Goal: Task Accomplishment & Management: Use online tool/utility

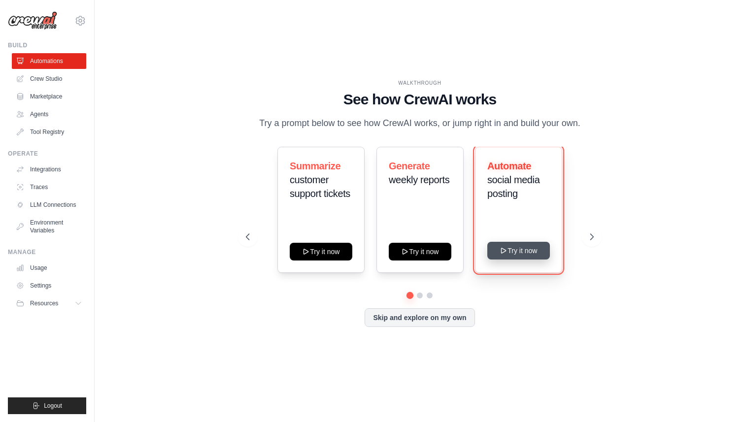
click at [529, 253] on button "Try it now" at bounding box center [518, 251] width 63 height 18
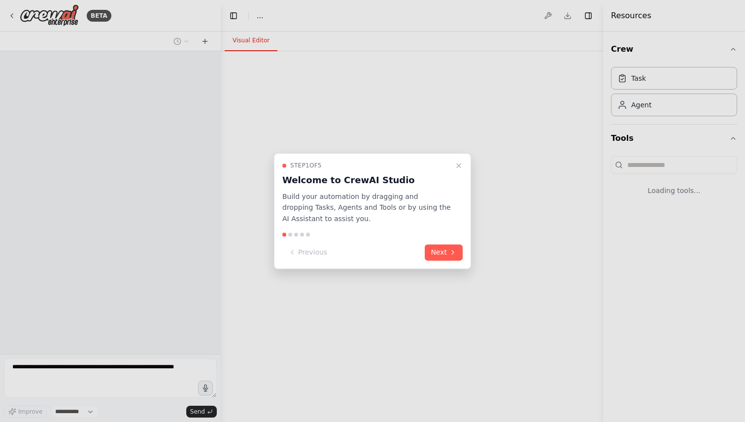
select select "****"
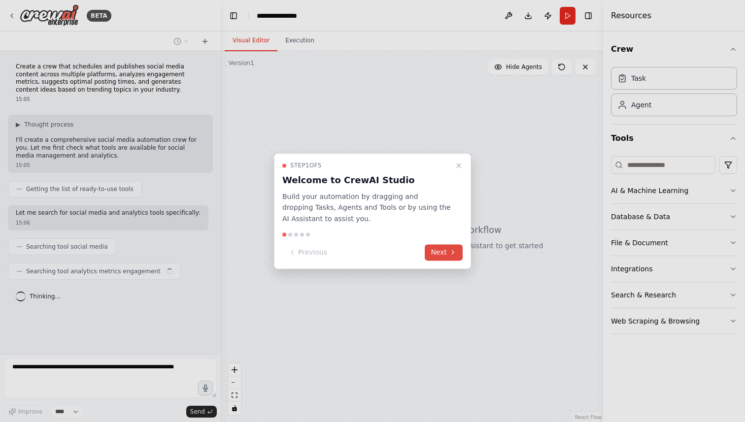
click at [441, 249] on button "Next" at bounding box center [444, 252] width 38 height 16
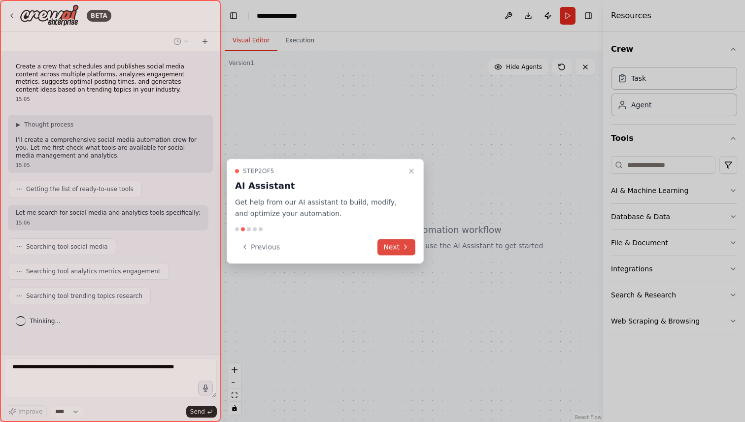
scroll to position [8, 0]
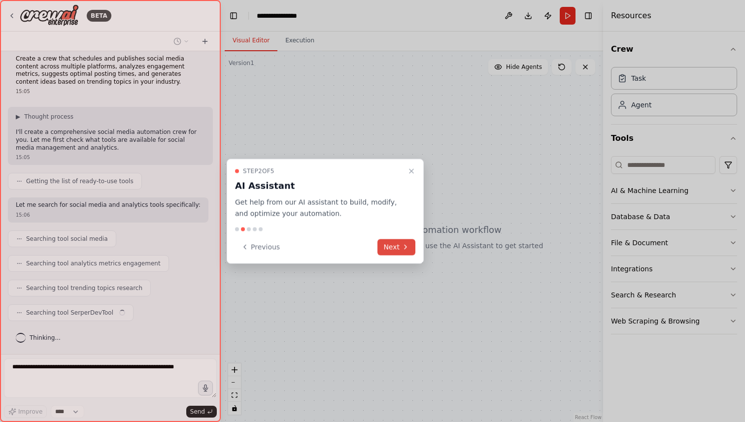
click at [398, 246] on button "Next" at bounding box center [397, 247] width 38 height 16
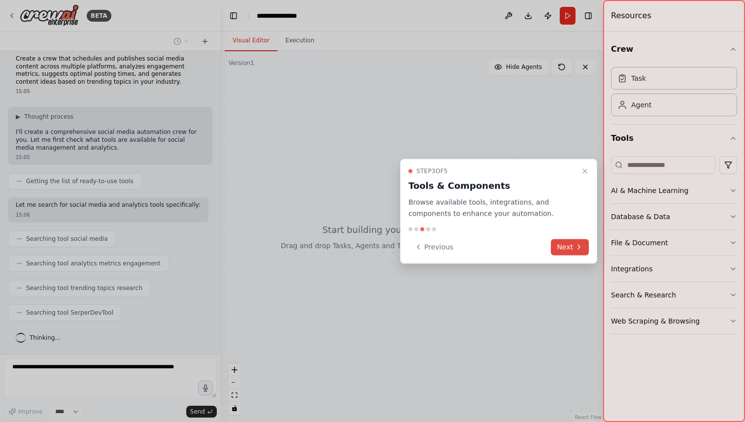
click at [565, 248] on button "Next" at bounding box center [570, 247] width 38 height 16
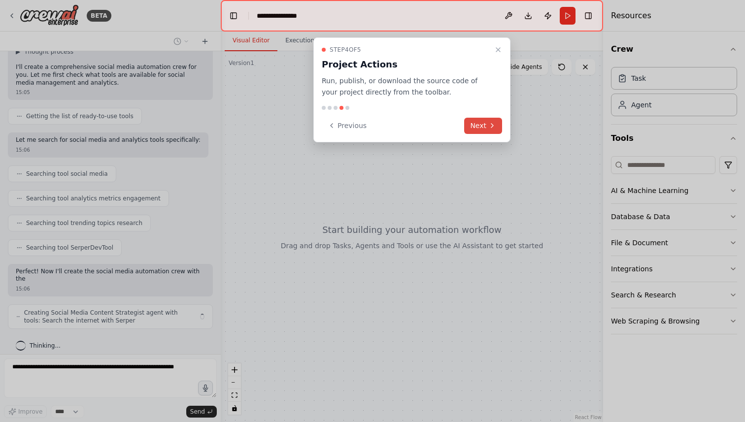
scroll to position [81, 0]
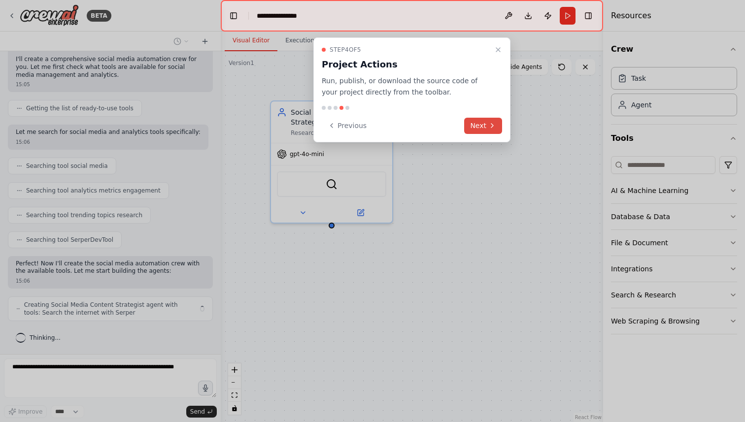
click at [477, 126] on button "Next" at bounding box center [483, 126] width 38 height 16
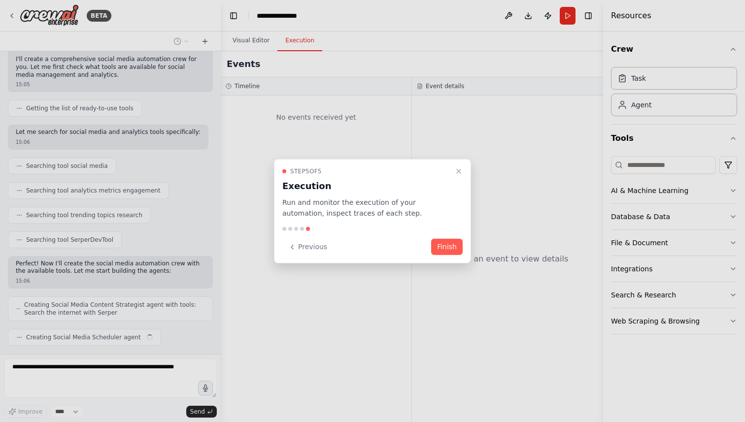
scroll to position [105, 0]
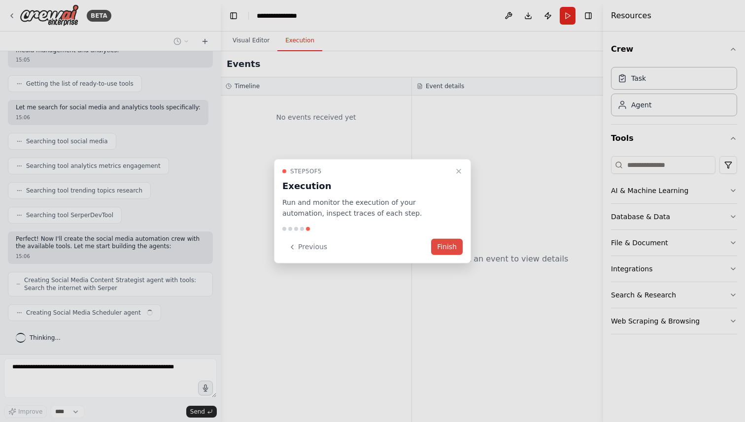
click at [444, 245] on button "Finish" at bounding box center [447, 247] width 32 height 16
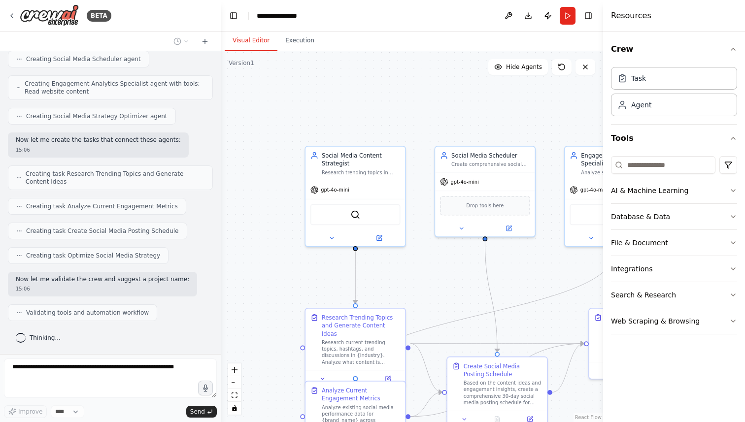
scroll to position [384, 0]
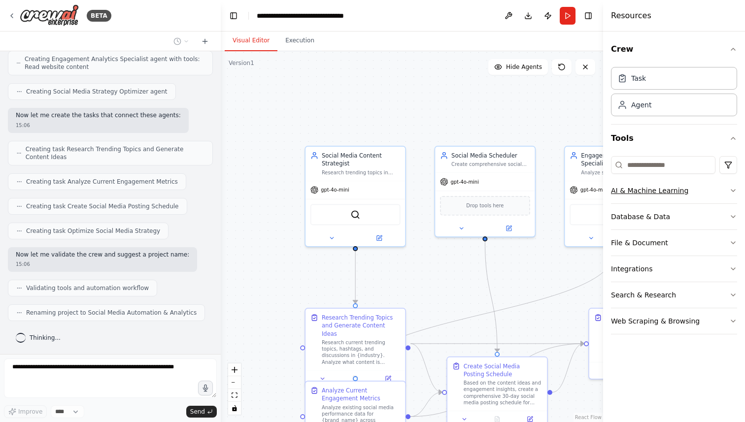
click at [736, 189] on icon "button" at bounding box center [733, 191] width 8 height 8
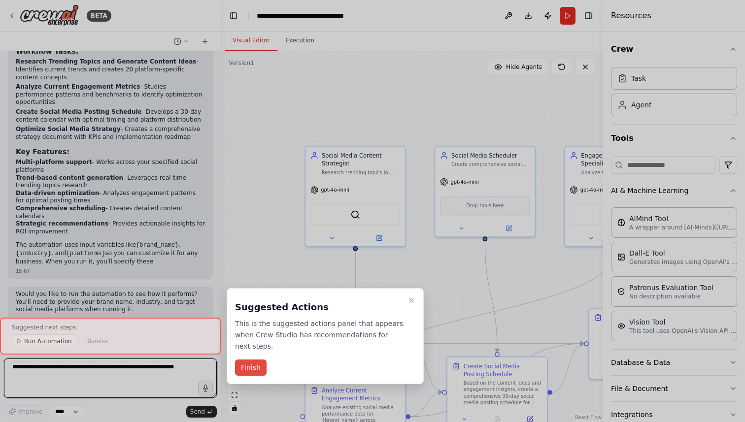
scroll to position [820, 0]
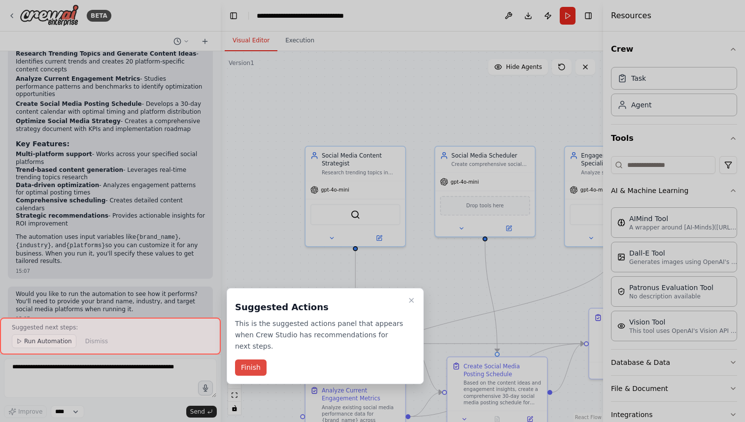
click at [250, 368] on button "Finish" at bounding box center [251, 368] width 32 height 16
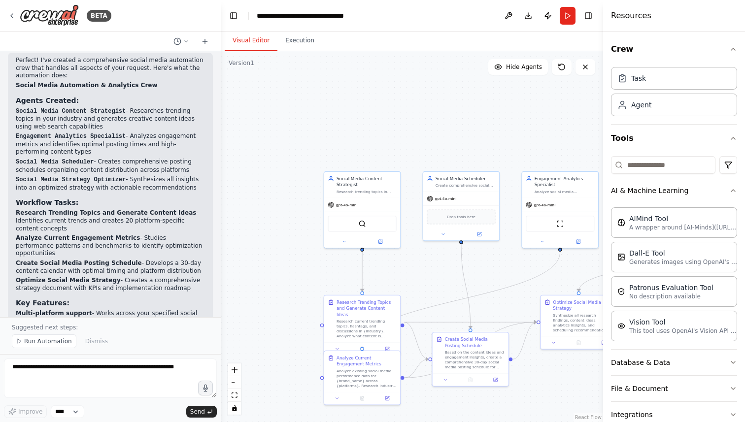
scroll to position [650, 0]
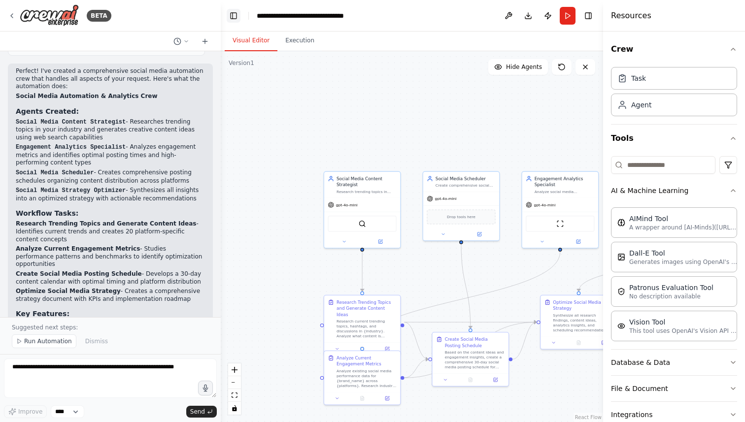
click at [233, 19] on button "Toggle Left Sidebar" at bounding box center [234, 16] width 14 height 14
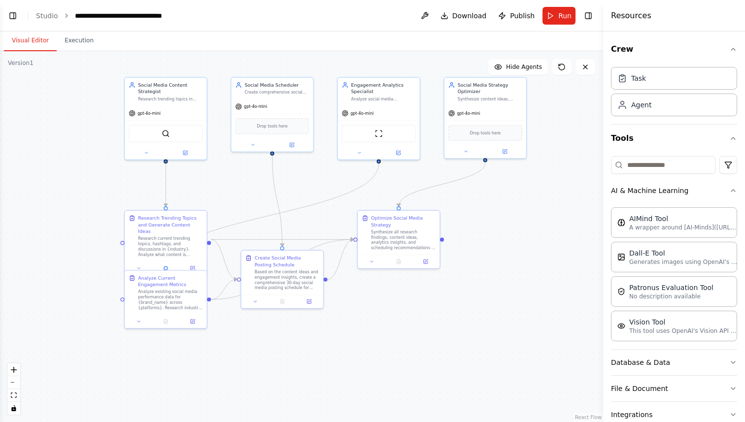
drag, startPoint x: 36, startPoint y: 241, endPoint x: 64, endPoint y: 147, distance: 97.6
click at [64, 146] on div ".deletable-edge-delete-btn { width: 20px; height: 20px; border: 0px solid #ffff…" at bounding box center [301, 236] width 603 height 371
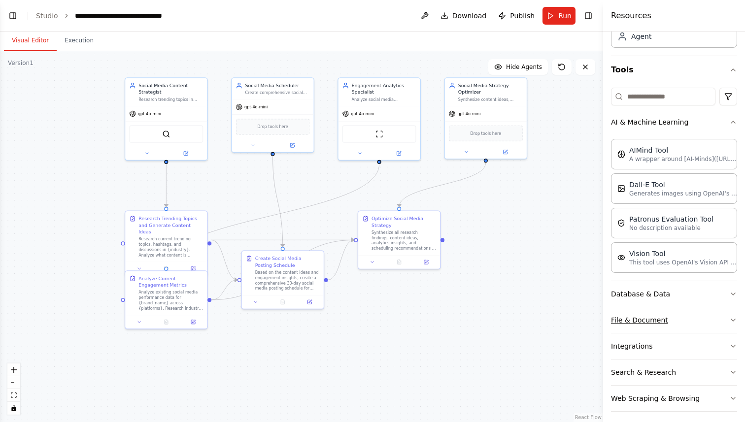
scroll to position [74, 0]
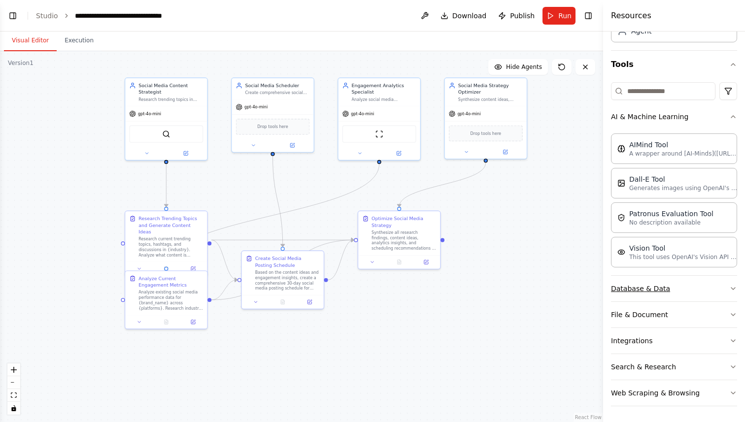
click at [733, 288] on icon "button" at bounding box center [733, 289] width 8 height 8
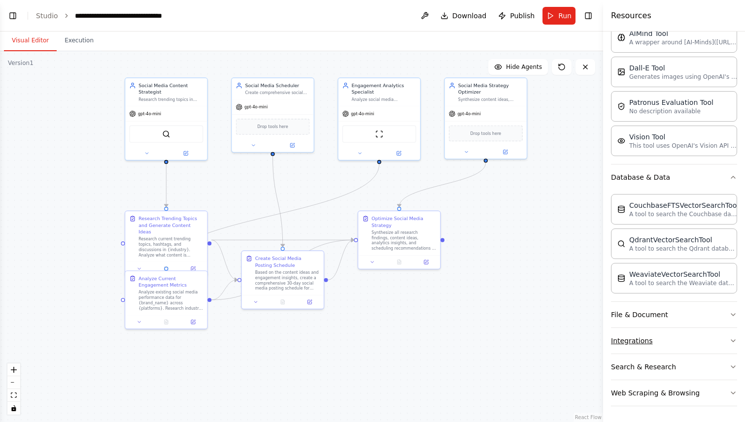
scroll to position [185, 0]
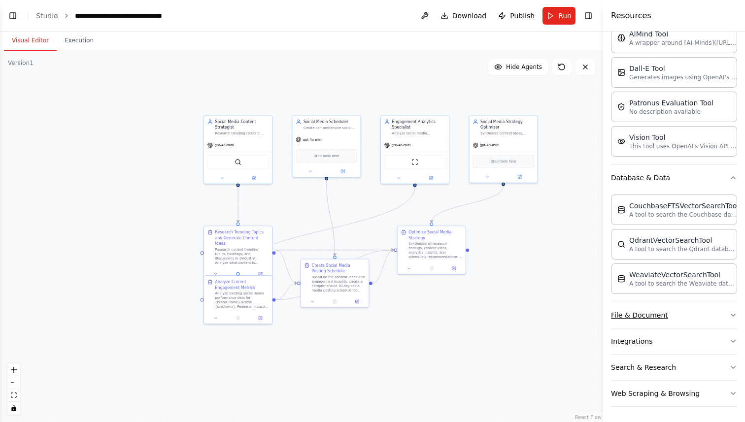
click at [733, 311] on button "File & Document" at bounding box center [674, 316] width 126 height 26
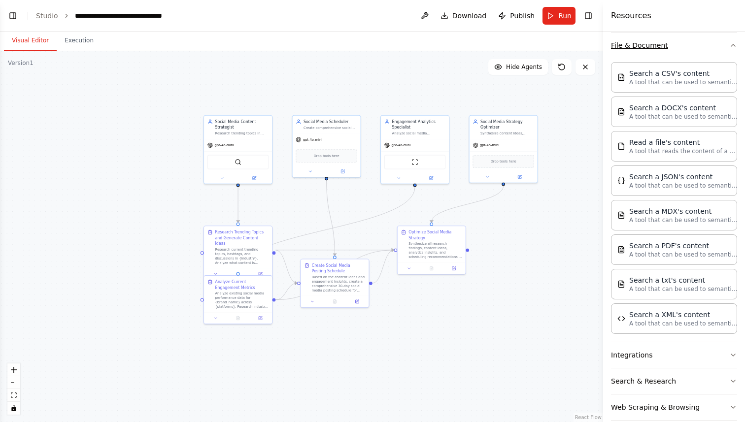
scroll to position [469, 0]
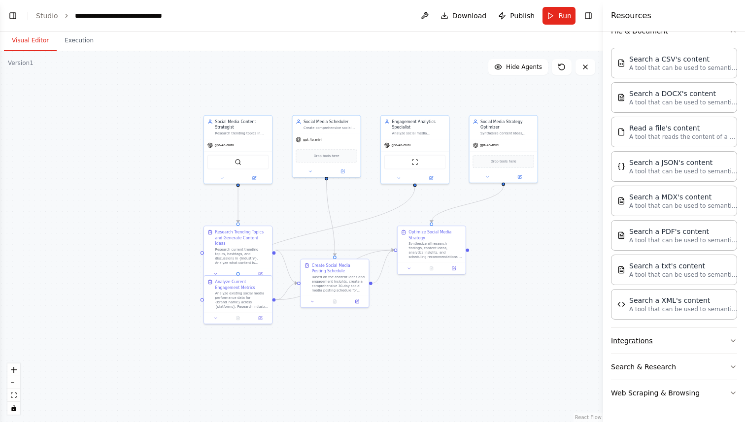
click at [732, 340] on icon "button" at bounding box center [733, 341] width 8 height 8
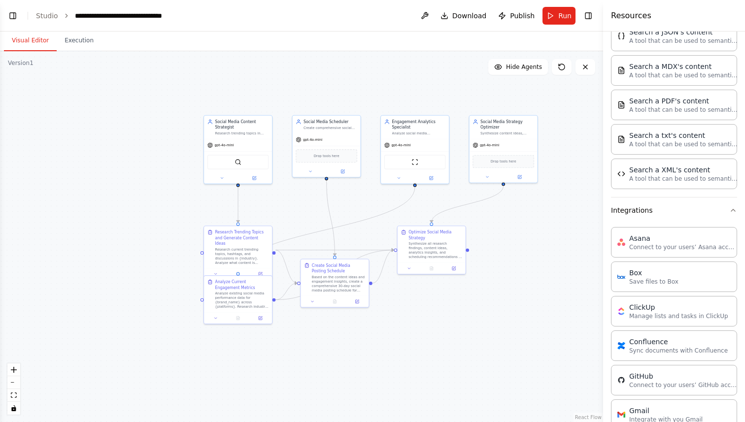
scroll to position [499, 0]
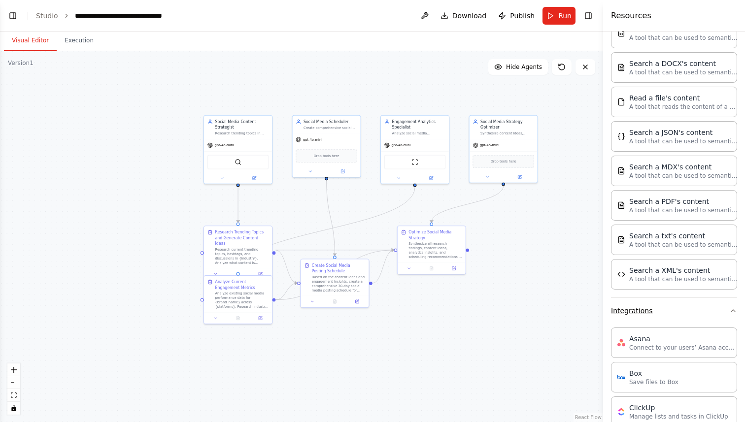
click at [736, 307] on icon "button" at bounding box center [733, 311] width 8 height 8
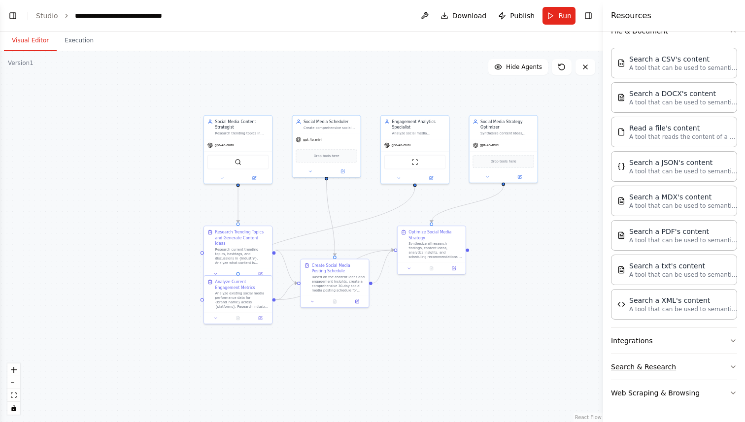
click at [735, 366] on icon "button" at bounding box center [733, 367] width 4 height 2
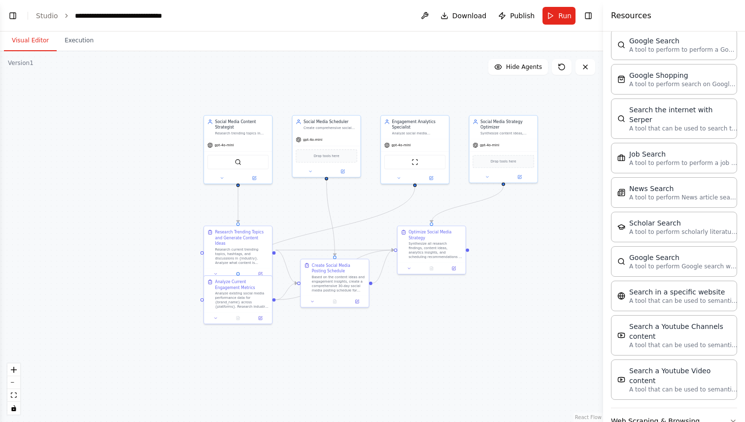
scroll to position [970, 0]
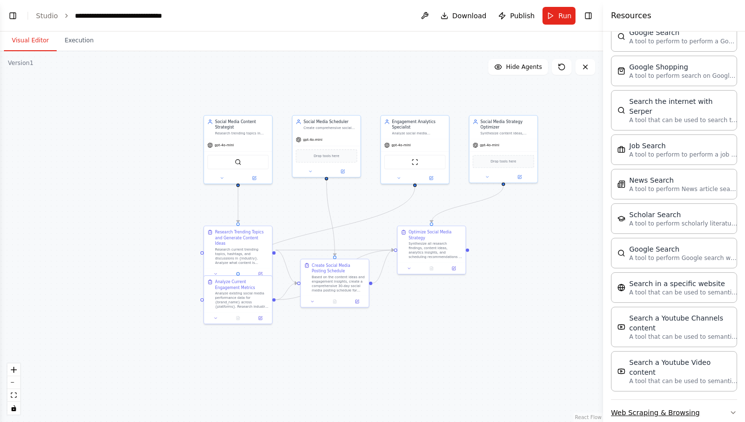
click at [732, 409] on icon "button" at bounding box center [733, 413] width 8 height 8
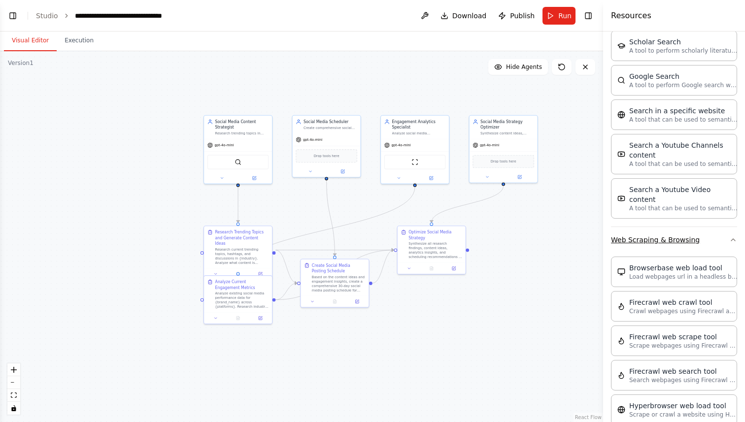
scroll to position [1121, 0]
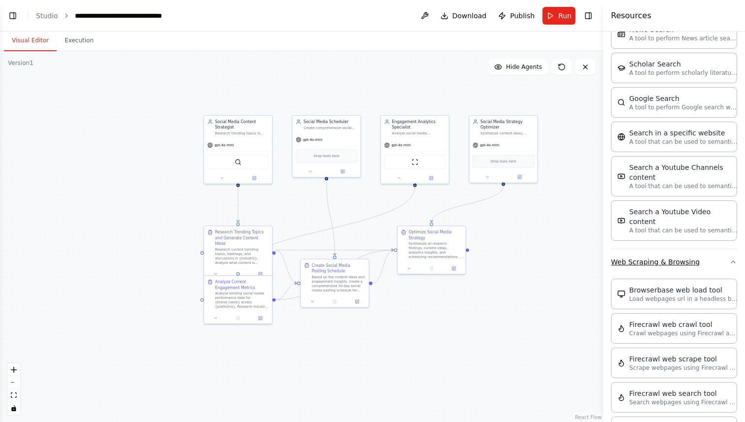
click at [735, 258] on icon "button" at bounding box center [733, 262] width 8 height 8
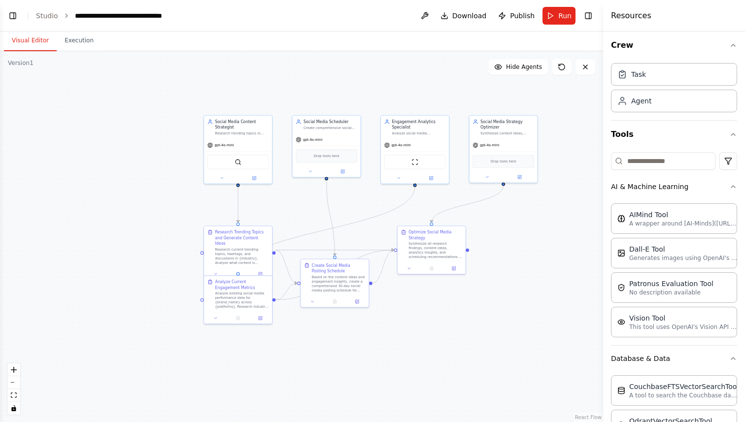
scroll to position [0, 0]
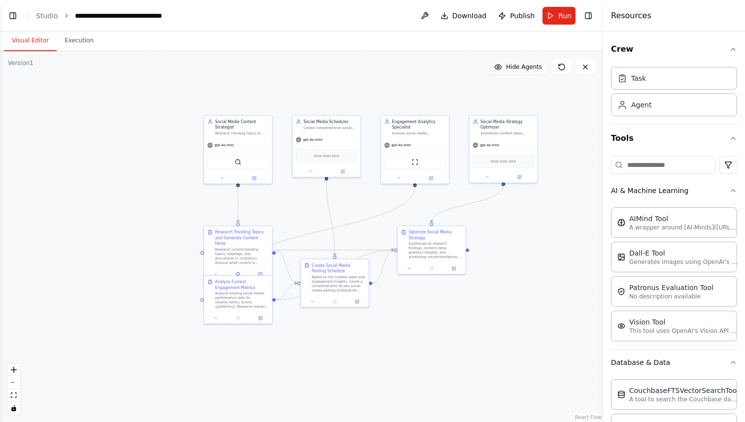
click at [501, 67] on icon at bounding box center [498, 67] width 6 height 4
click at [504, 67] on button "Show Agents" at bounding box center [517, 67] width 62 height 16
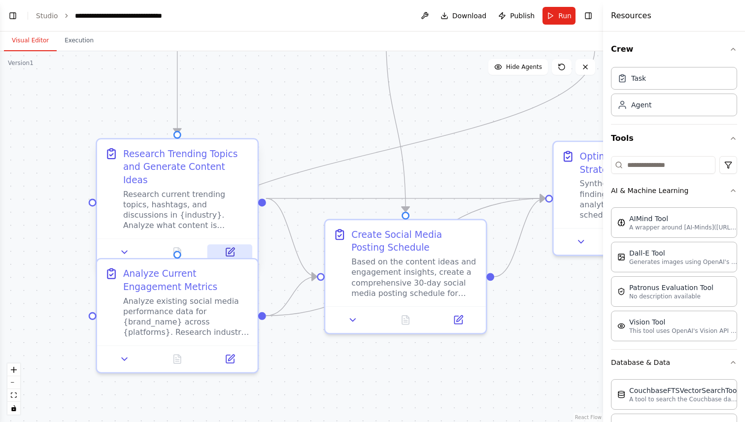
click at [232, 248] on icon at bounding box center [230, 252] width 8 height 8
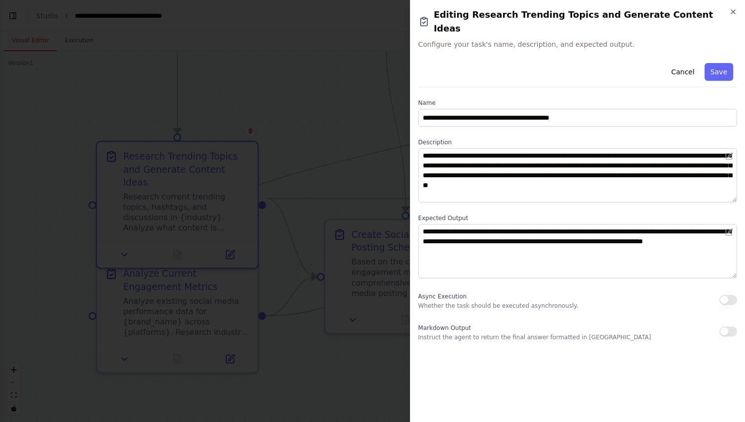
click at [525, 214] on label "Expected Output" at bounding box center [577, 218] width 319 height 8
click at [734, 14] on icon "button" at bounding box center [733, 12] width 8 height 8
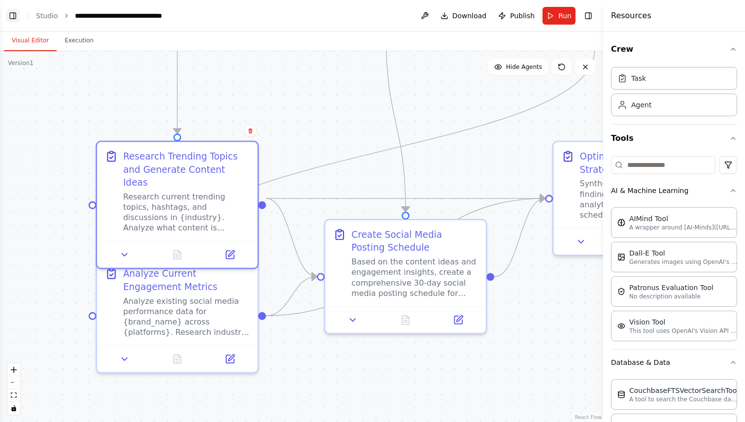
click at [11, 18] on button "Toggle Left Sidebar" at bounding box center [13, 16] width 14 height 14
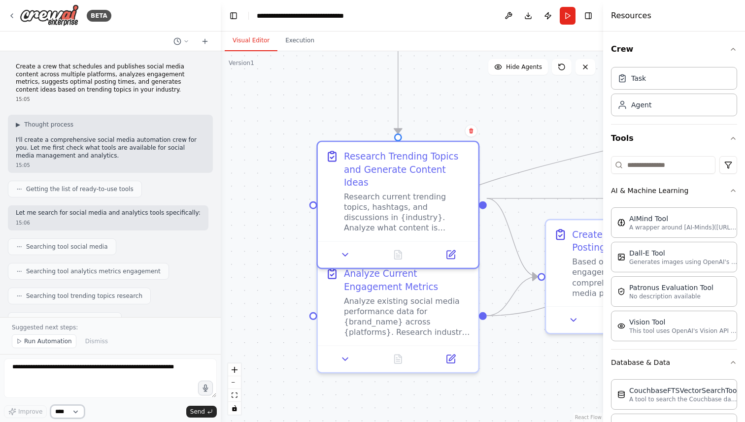
click at [78, 413] on select "****" at bounding box center [68, 412] width 34 height 13
click at [641, 109] on div "Agent" at bounding box center [674, 104] width 126 height 23
click at [672, 109] on div "Agent" at bounding box center [674, 104] width 126 height 23
click at [661, 70] on div "Task" at bounding box center [674, 78] width 126 height 23
click at [663, 77] on div "Task" at bounding box center [674, 78] width 126 height 23
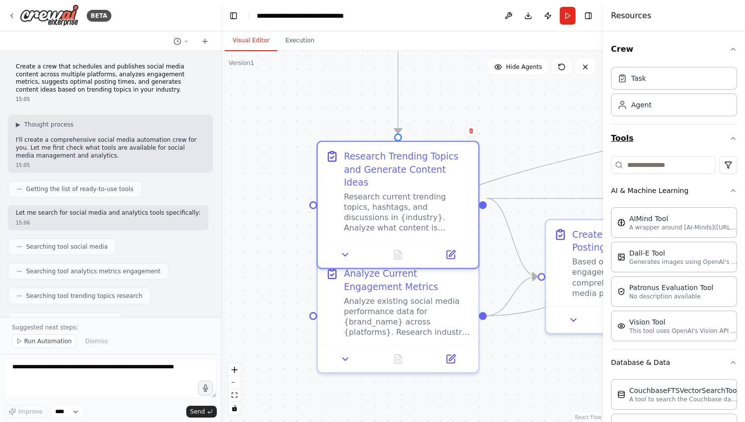
click at [732, 138] on icon "button" at bounding box center [733, 139] width 8 height 8
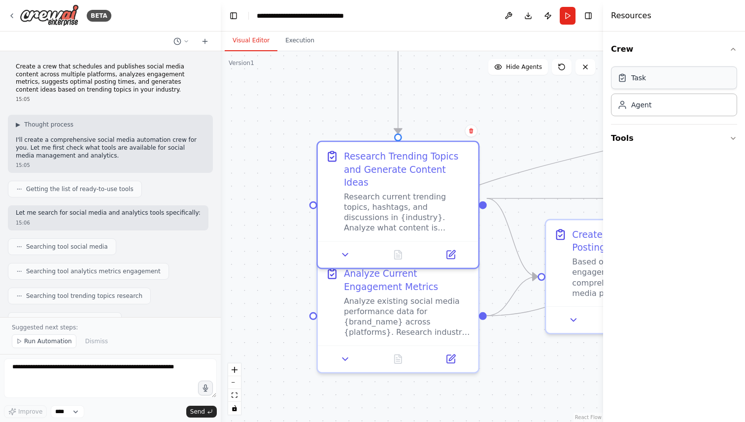
click at [662, 86] on div "Task" at bounding box center [674, 78] width 126 height 23
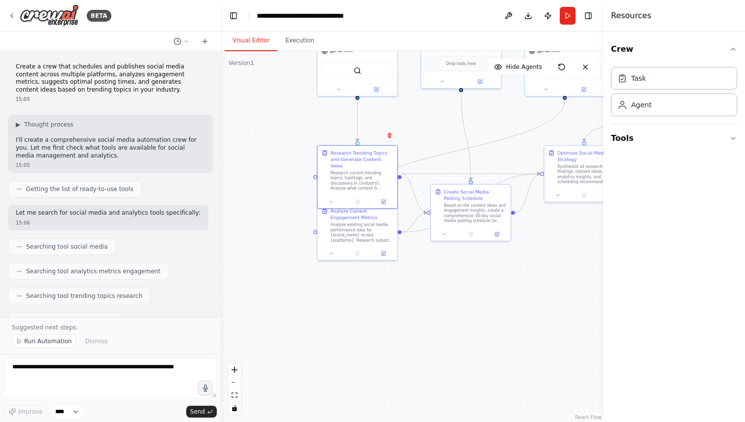
drag, startPoint x: 548, startPoint y: 118, endPoint x: 413, endPoint y: 132, distance: 135.3
click at [413, 132] on div ".deletable-edge-delete-btn { width: 20px; height: 20px; border: 0px solid #ffff…" at bounding box center [412, 236] width 382 height 371
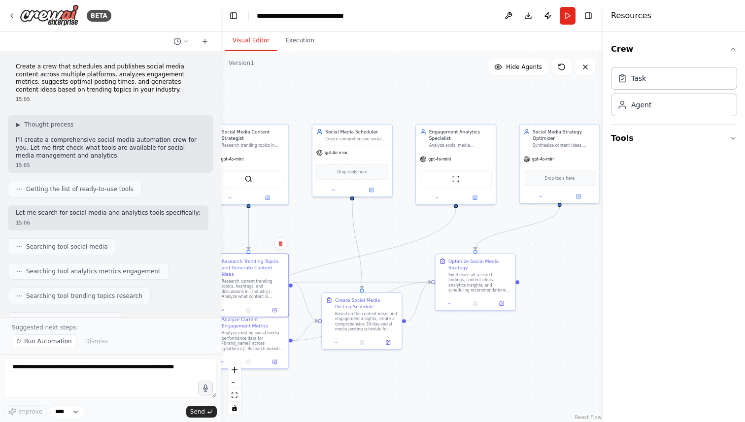
drag, startPoint x: 442, startPoint y: 145, endPoint x: 352, endPoint y: 255, distance: 141.8
click at [352, 255] on div ".deletable-edge-delete-btn { width: 20px; height: 20px; border: 0px solid #ffff…" at bounding box center [412, 236] width 382 height 371
click at [327, 153] on span "gpt-4o-mini" at bounding box center [336, 151] width 23 height 5
click at [372, 189] on icon at bounding box center [371, 189] width 4 height 4
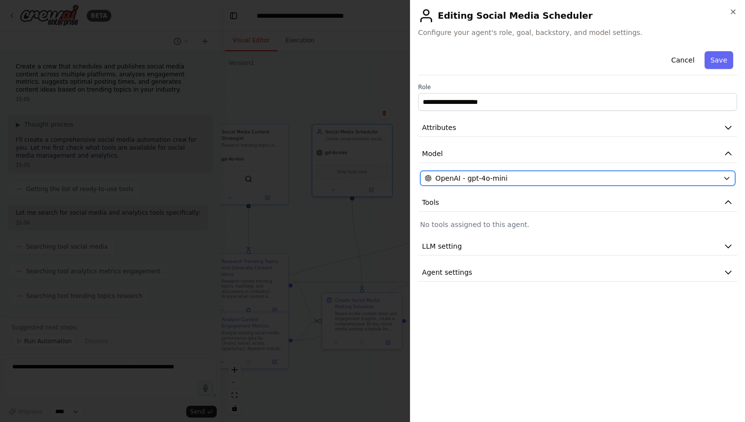
click at [524, 173] on button "OpenAI - gpt-4o-mini" at bounding box center [577, 178] width 315 height 15
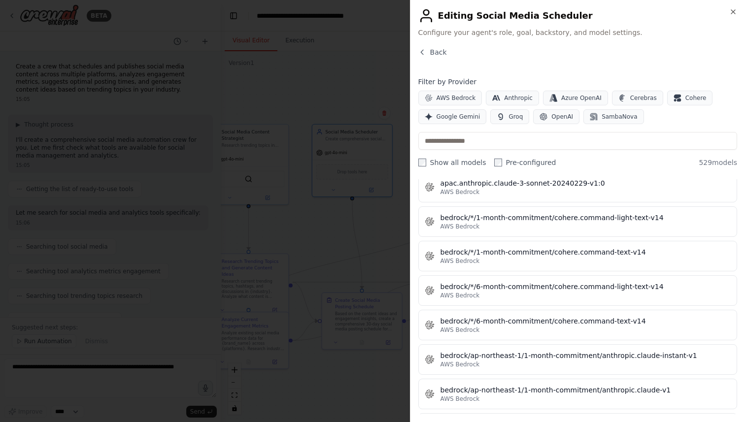
scroll to position [1244, 0]
click at [438, 48] on span "Back" at bounding box center [438, 52] width 17 height 10
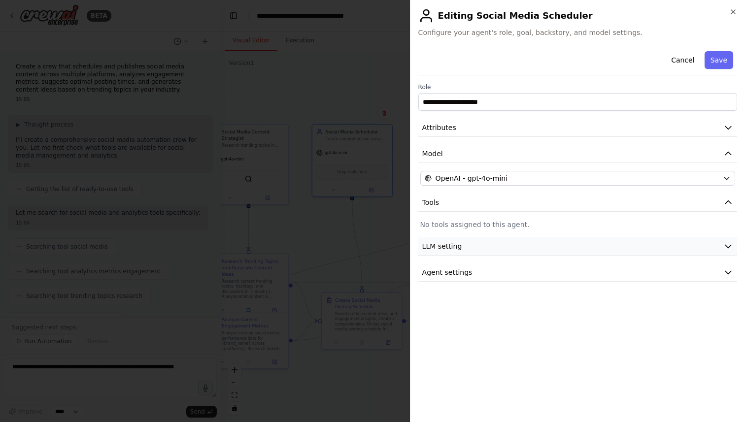
click at [462, 250] on button "LLM setting" at bounding box center [577, 247] width 319 height 18
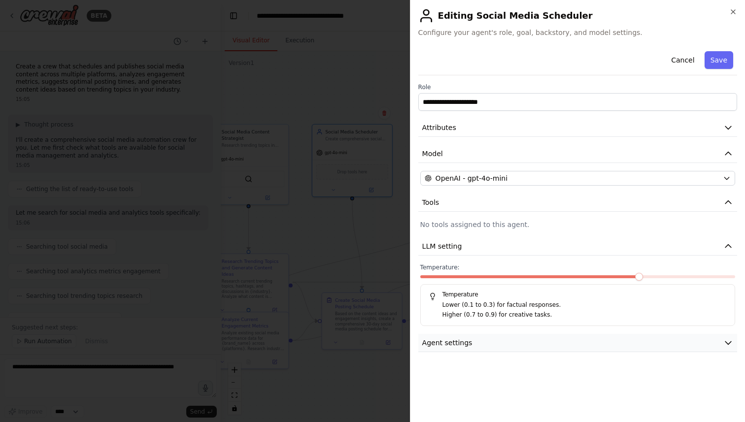
click at [490, 341] on button "Agent settings" at bounding box center [577, 343] width 319 height 18
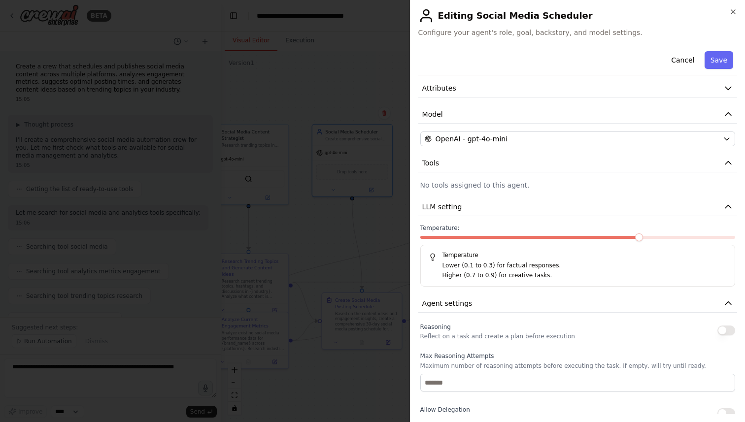
scroll to position [0, 0]
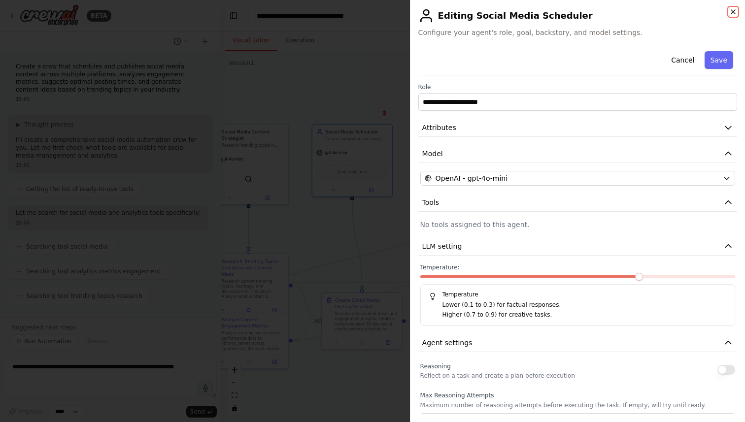
click at [730, 9] on icon "button" at bounding box center [733, 12] width 8 height 8
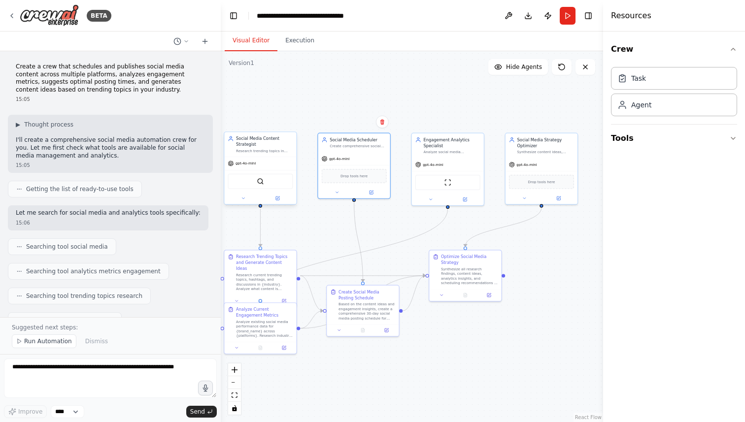
click at [264, 148] on div "Social Media Content Strategist Research trending topics in {industry} and gene…" at bounding box center [264, 145] width 57 height 18
click at [234, 18] on button "Toggle Left Sidebar" at bounding box center [234, 16] width 14 height 14
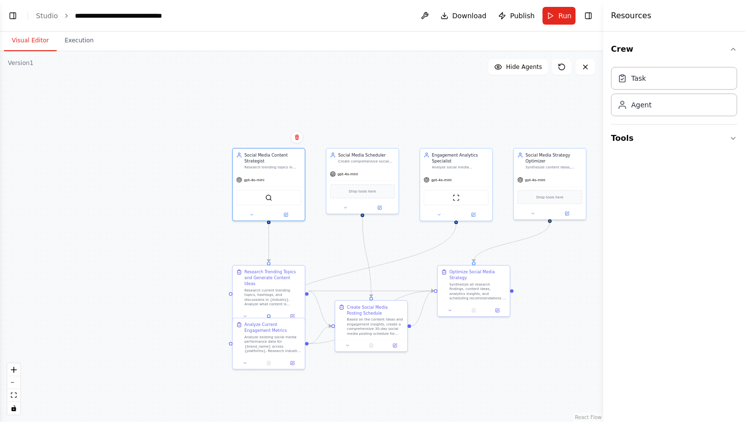
drag, startPoint x: 349, startPoint y: 253, endPoint x: 633, endPoint y: 272, distance: 284.1
click at [633, 272] on div "BETA Create a crew that schedules and publishes social media content across mul…" at bounding box center [372, 211] width 745 height 422
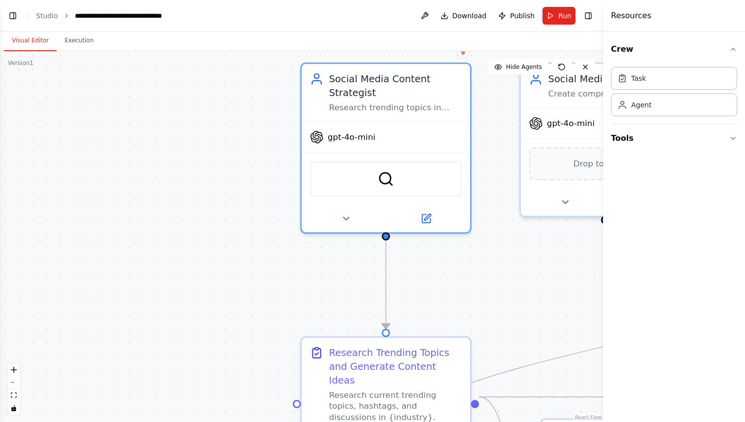
drag, startPoint x: 289, startPoint y: 201, endPoint x: 183, endPoint y: 137, distance: 124.5
click at [182, 137] on div ".deletable-edge-delete-btn { width: 20px; height: 20px; border: 0px solid #ffff…" at bounding box center [301, 236] width 603 height 371
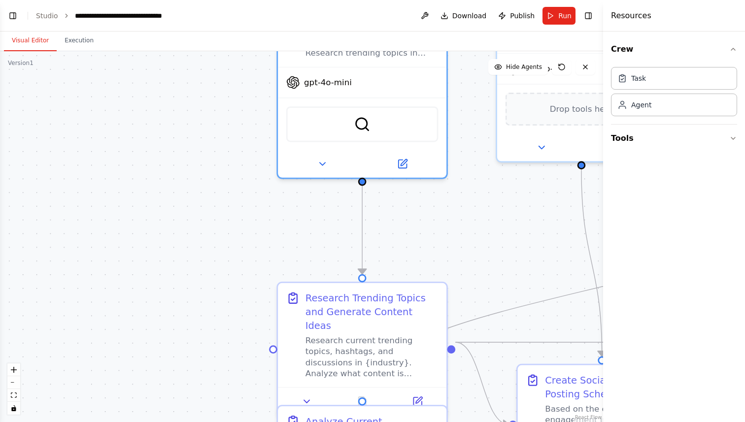
drag, startPoint x: 180, startPoint y: 135, endPoint x: 151, endPoint y: 66, distance: 74.9
click at [151, 66] on div ".deletable-edge-delete-btn { width: 20px; height: 20px; border: 0px solid #ffff…" at bounding box center [301, 236] width 603 height 371
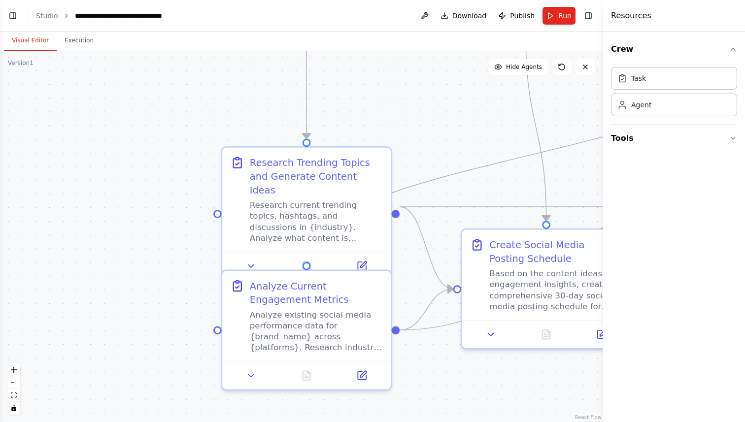
drag, startPoint x: 206, startPoint y: 140, endPoint x: 156, endPoint y: 21, distance: 128.8
click at [156, 21] on main "**********" at bounding box center [301, 211] width 603 height 422
click at [509, 68] on span "Hide Agents" at bounding box center [524, 67] width 36 height 8
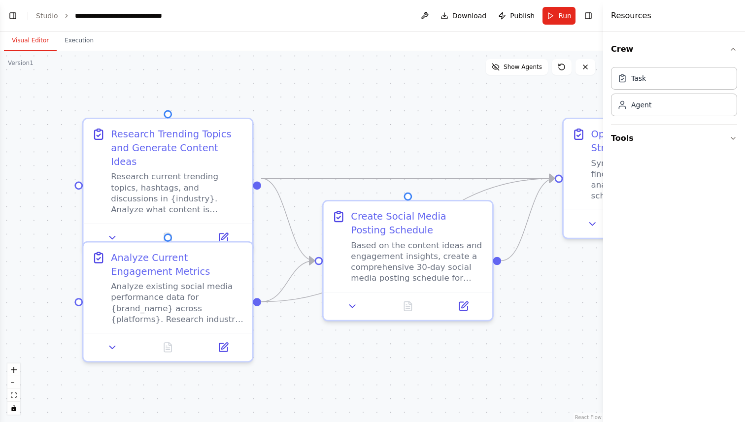
drag, startPoint x: 456, startPoint y: 127, endPoint x: 318, endPoint y: 98, distance: 141.0
click at [318, 98] on div ".deletable-edge-delete-btn { width: 20px; height: 20px; border: 0px solid #ffff…" at bounding box center [301, 236] width 603 height 371
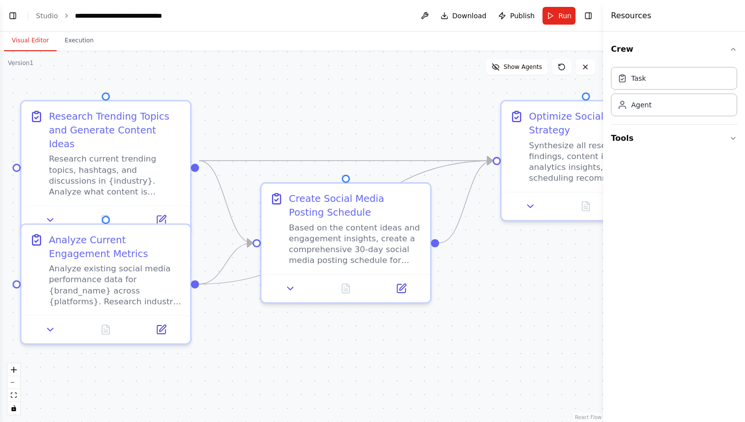
drag, startPoint x: 316, startPoint y: 98, endPoint x: 255, endPoint y: 80, distance: 63.6
click at [254, 80] on div ".deletable-edge-delete-btn { width: 20px; height: 20px; border: 0px solid #ffff…" at bounding box center [301, 236] width 603 height 371
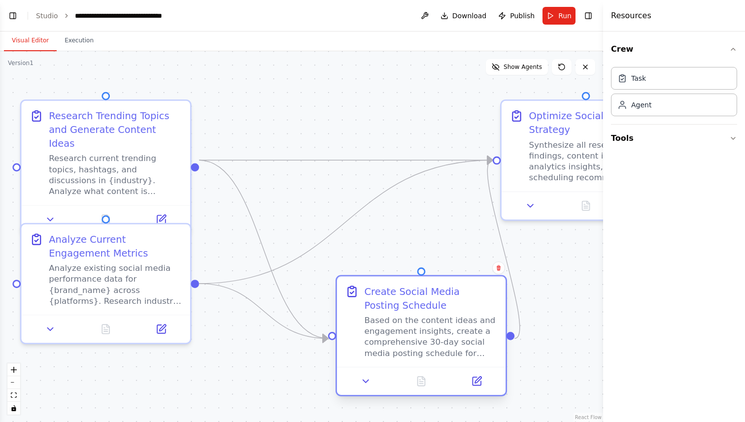
drag, startPoint x: 366, startPoint y: 235, endPoint x: 436, endPoint y: 333, distance: 120.2
click at [436, 334] on div "Based on the content ideas and engagement insights, create a comprehensive 30-d…" at bounding box center [430, 337] width 133 height 44
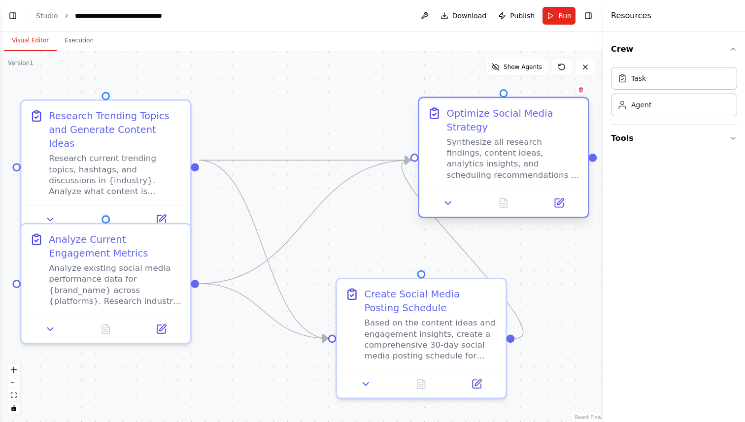
drag, startPoint x: 538, startPoint y: 138, endPoint x: 450, endPoint y: 134, distance: 88.3
click at [449, 135] on div "Optimize Social Media Strategy Synthesize all research findings, content ideas,…" at bounding box center [513, 143] width 133 height 74
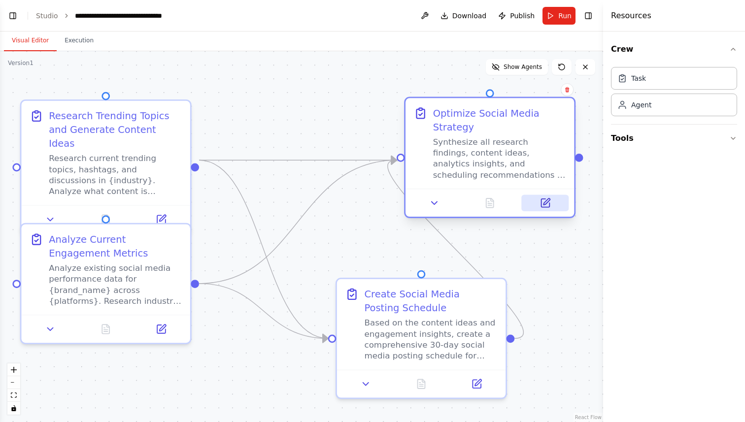
click at [549, 205] on icon at bounding box center [545, 203] width 8 height 8
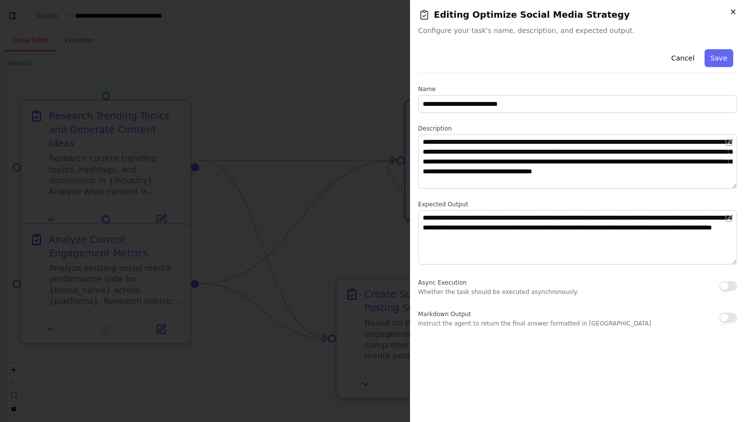
click at [735, 15] on icon "button" at bounding box center [733, 12] width 8 height 8
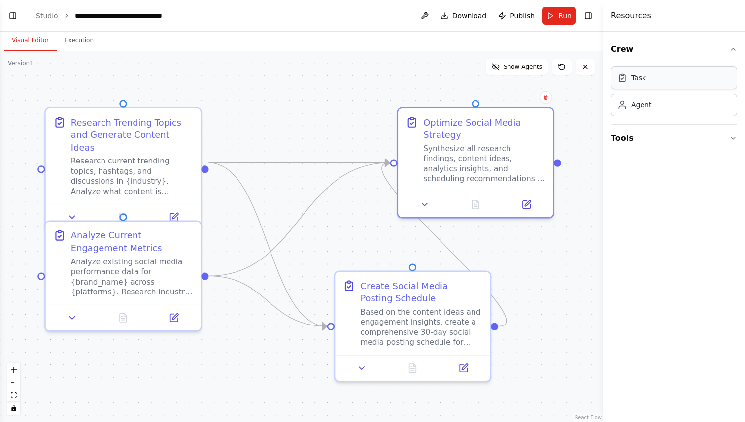
click at [648, 77] on div "Task" at bounding box center [674, 78] width 126 height 23
click at [590, 14] on button "Toggle Right Sidebar" at bounding box center [589, 16] width 14 height 14
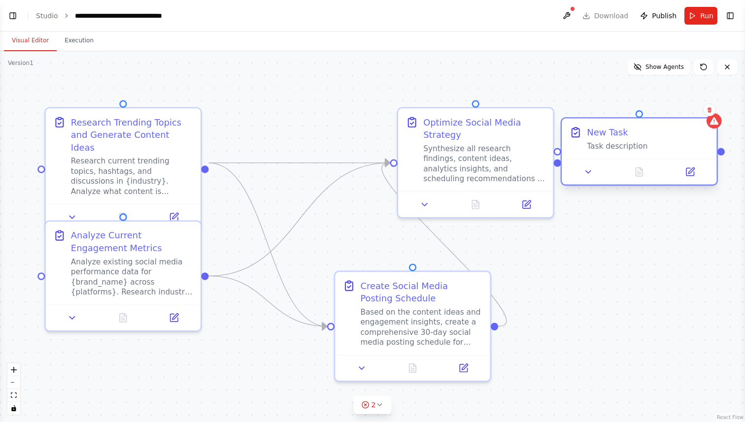
drag, startPoint x: 629, startPoint y: 227, endPoint x: 647, endPoint y: 141, distance: 87.0
click at [647, 141] on div "New Task Task description" at bounding box center [648, 138] width 122 height 25
click at [711, 111] on icon at bounding box center [710, 109] width 4 height 5
click at [680, 115] on button "Confirm" at bounding box center [681, 110] width 35 height 12
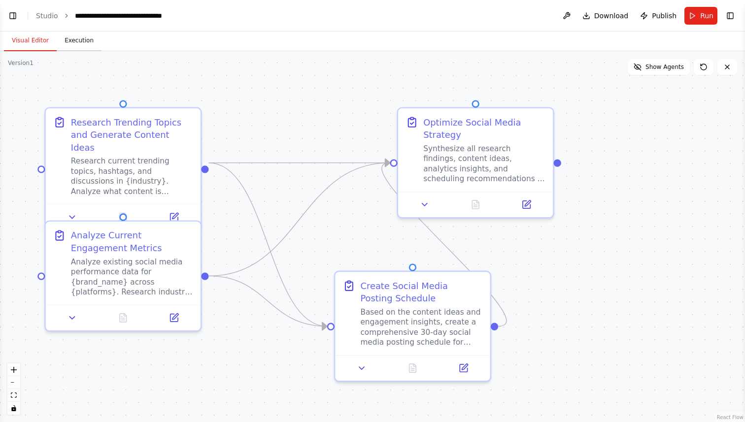
click at [94, 48] on button "Execution" at bounding box center [79, 41] width 45 height 21
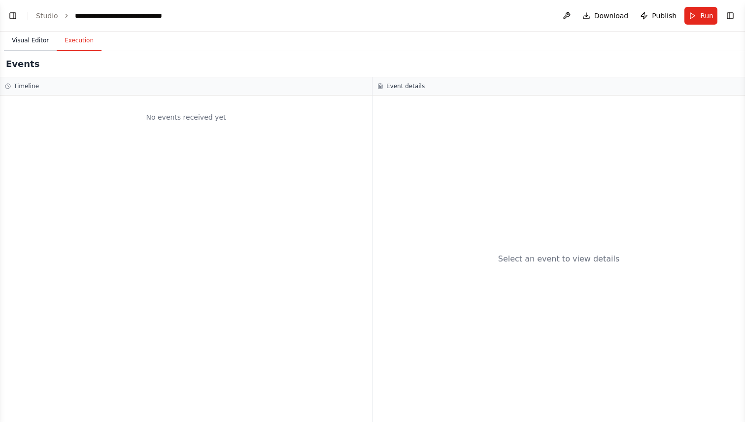
click at [30, 43] on button "Visual Editor" at bounding box center [30, 41] width 53 height 21
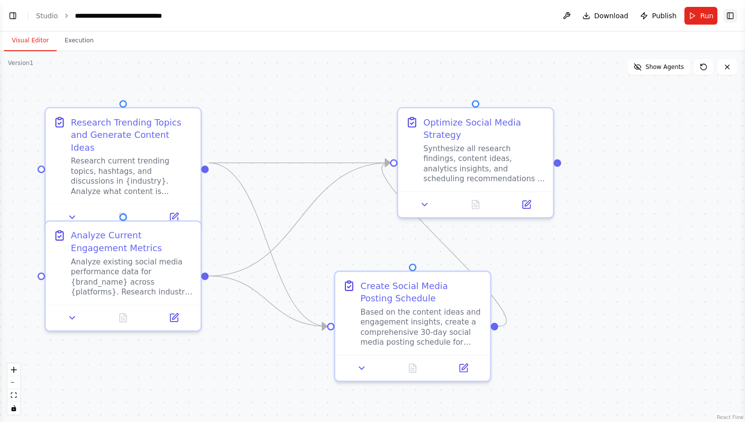
click at [730, 18] on button "Toggle Right Sidebar" at bounding box center [731, 16] width 14 height 14
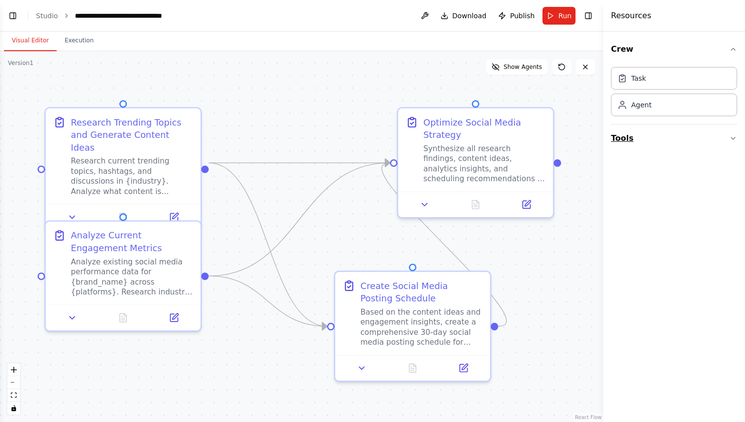
click at [668, 143] on button "Tools" at bounding box center [674, 139] width 126 height 28
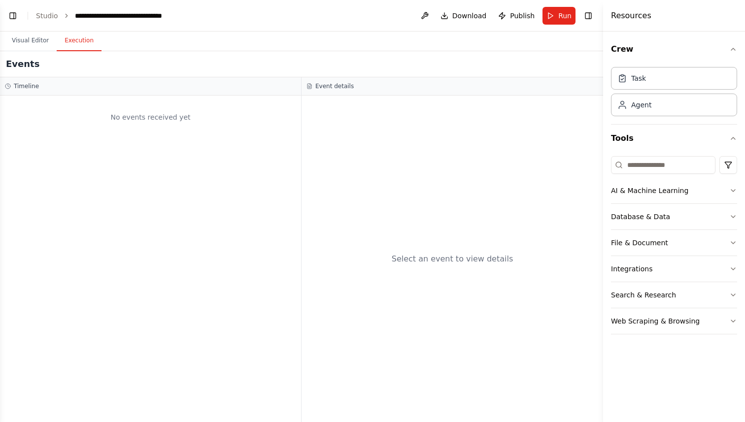
click at [81, 43] on button "Execution" at bounding box center [79, 41] width 45 height 21
click at [430, 14] on button at bounding box center [425, 16] width 16 height 18
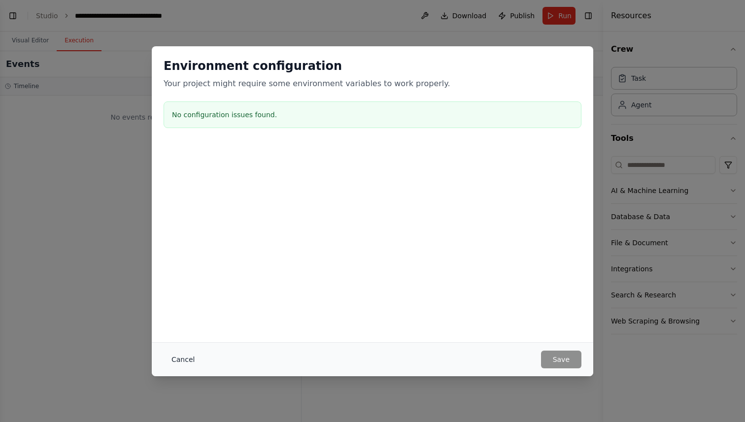
click at [183, 358] on button "Cancel" at bounding box center [183, 360] width 39 height 18
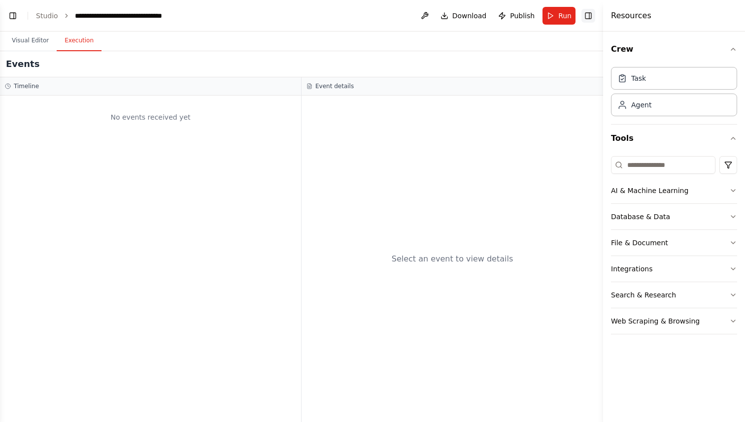
click at [587, 19] on button "Toggle Right Sidebar" at bounding box center [589, 16] width 14 height 14
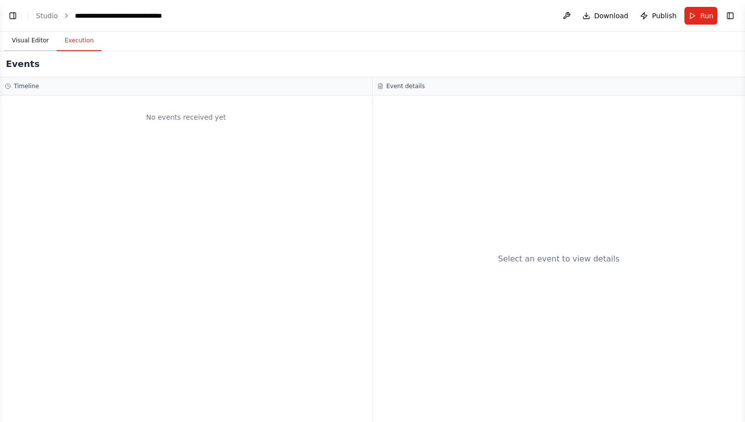
click at [29, 37] on button "Visual Editor" at bounding box center [30, 41] width 53 height 21
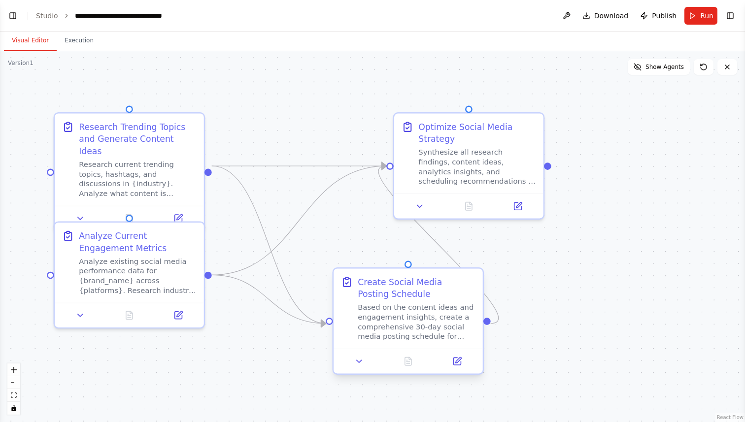
click at [414, 309] on div "Based on the content ideas and engagement insights, create a comprehensive 30-d…" at bounding box center [417, 322] width 118 height 39
click at [475, 262] on icon at bounding box center [476, 260] width 4 height 5
click at [456, 261] on button "Confirm" at bounding box center [447, 260] width 35 height 12
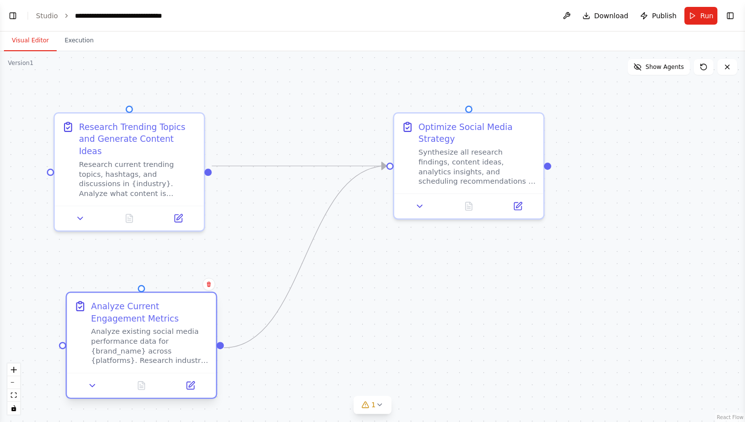
drag, startPoint x: 136, startPoint y: 264, endPoint x: 146, endPoint y: 333, distance: 69.4
click at [146, 333] on div "Analyze existing social media performance data for {brand_name} across {platfor…" at bounding box center [150, 346] width 118 height 39
click at [246, 237] on div ".deletable-edge-delete-btn { width: 20px; height: 20px; border: 0px solid #ffff…" at bounding box center [372, 236] width 745 height 371
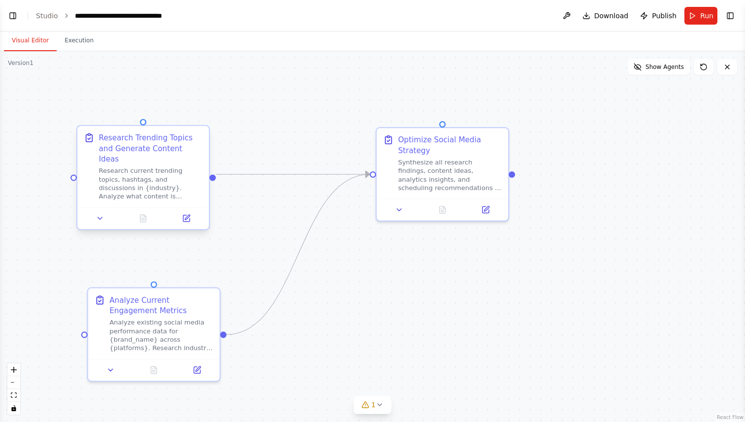
click at [156, 181] on div "Research current trending topics, hashtags, and discussions in {industry}. Anal…" at bounding box center [151, 184] width 104 height 34
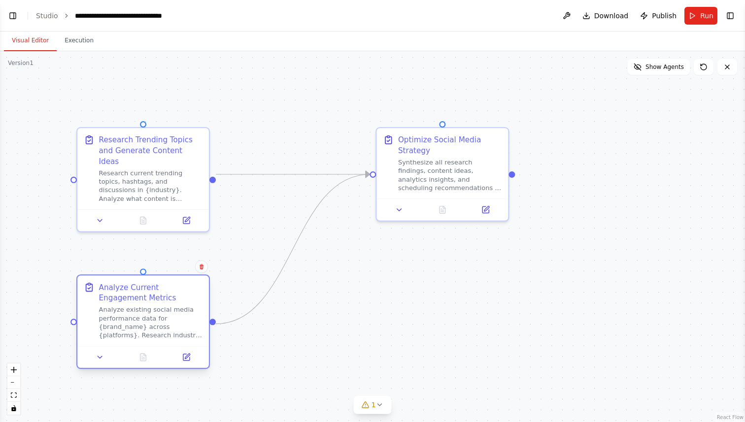
drag, startPoint x: 171, startPoint y: 335, endPoint x: 152, endPoint y: 326, distance: 21.2
click at [153, 326] on div "Analyze existing social media performance data for {brand_name} across {platfor…" at bounding box center [151, 323] width 104 height 34
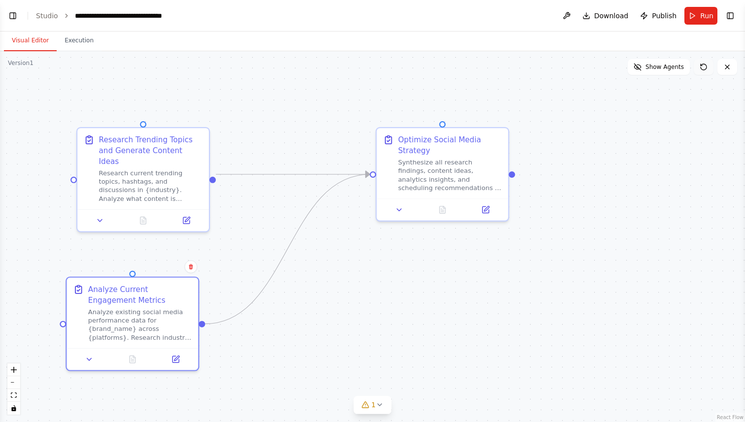
click at [710, 69] on button at bounding box center [704, 67] width 20 height 16
click at [706, 67] on icon at bounding box center [704, 67] width 6 height 6
click at [726, 67] on icon at bounding box center [728, 67] width 8 height 8
click at [728, 69] on icon at bounding box center [728, 67] width 8 height 8
click at [698, 131] on div ".deletable-edge-delete-btn { width: 20px; height: 20px; border: 0px solid #ffff…" at bounding box center [372, 236] width 745 height 371
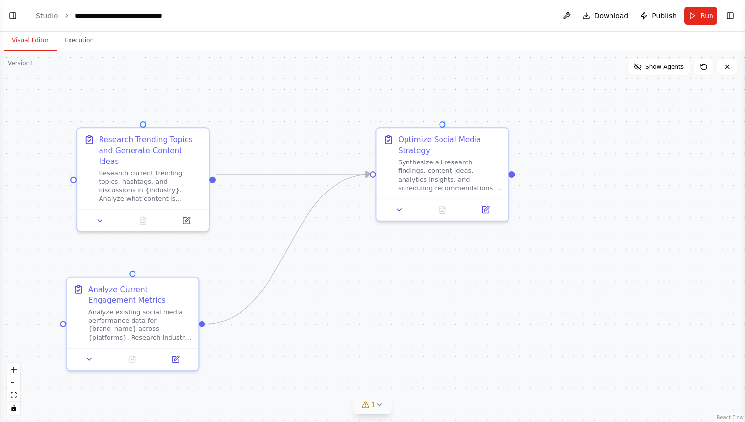
click at [385, 408] on button "1" at bounding box center [373, 405] width 38 height 18
click at [571, 239] on div ".deletable-edge-delete-btn { width: 20px; height: 20px; border: 0px solid #ffff…" at bounding box center [372, 236] width 745 height 371
click at [450, 361] on button "1" at bounding box center [373, 360] width 180 height 18
click at [597, 202] on div ".deletable-edge-delete-btn { width: 20px; height: 20px; border: 0px solid #ffff…" at bounding box center [372, 236] width 745 height 371
click at [122, 168] on div "Research current trending topics, hashtags, and discussions in {industry}. Anal…" at bounding box center [151, 184] width 104 height 34
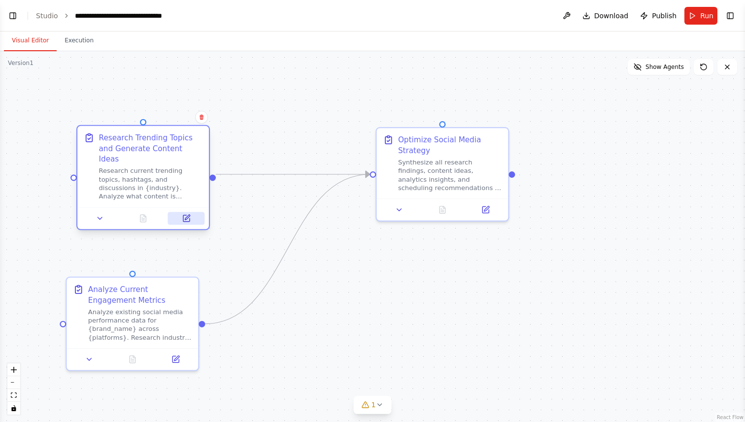
click at [183, 215] on icon at bounding box center [186, 218] width 6 height 6
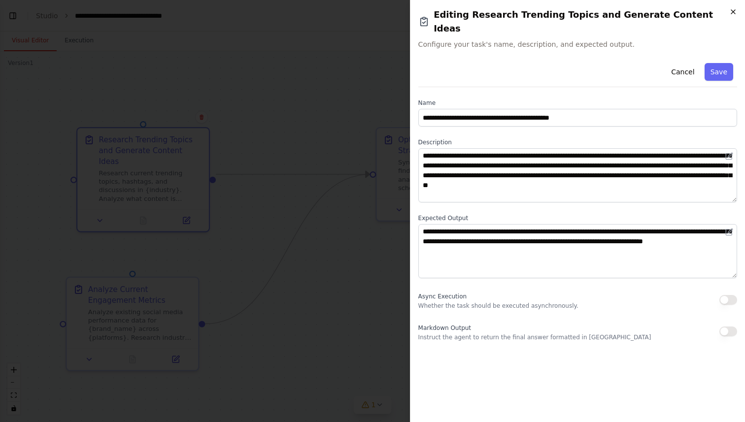
click at [732, 11] on icon "button" at bounding box center [733, 12] width 8 height 8
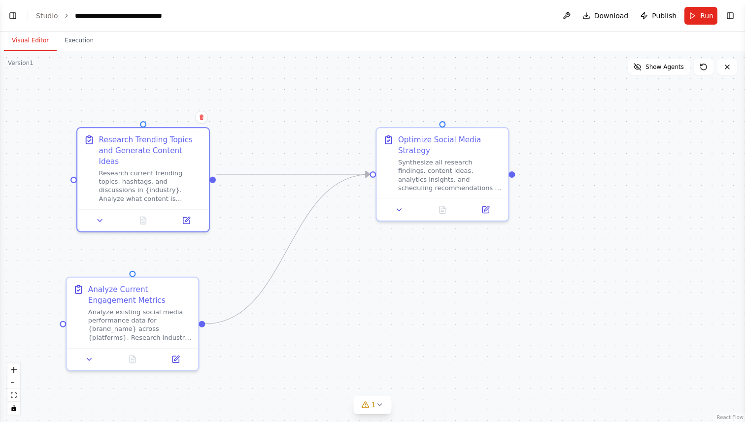
click at [338, 310] on div ".deletable-edge-delete-btn { width: 20px; height: 20px; border: 0px solid #ffff…" at bounding box center [372, 236] width 745 height 371
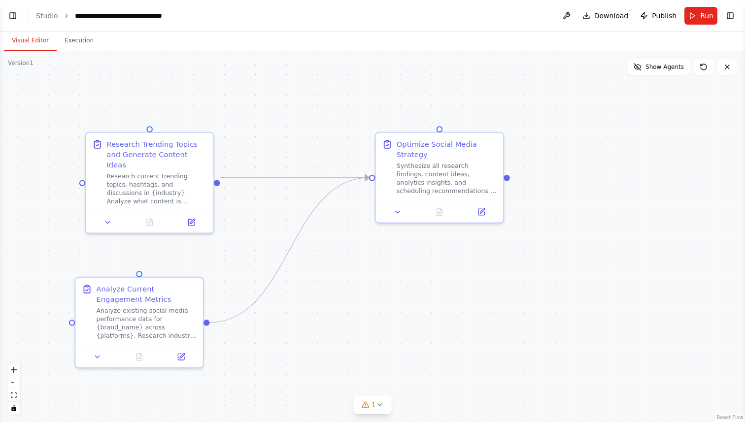
click at [346, 234] on div ".deletable-edge-delete-btn { width: 20px; height: 20px; border: 0px solid #ffff…" at bounding box center [372, 236] width 745 height 371
